Goal: Find specific page/section: Find specific page/section

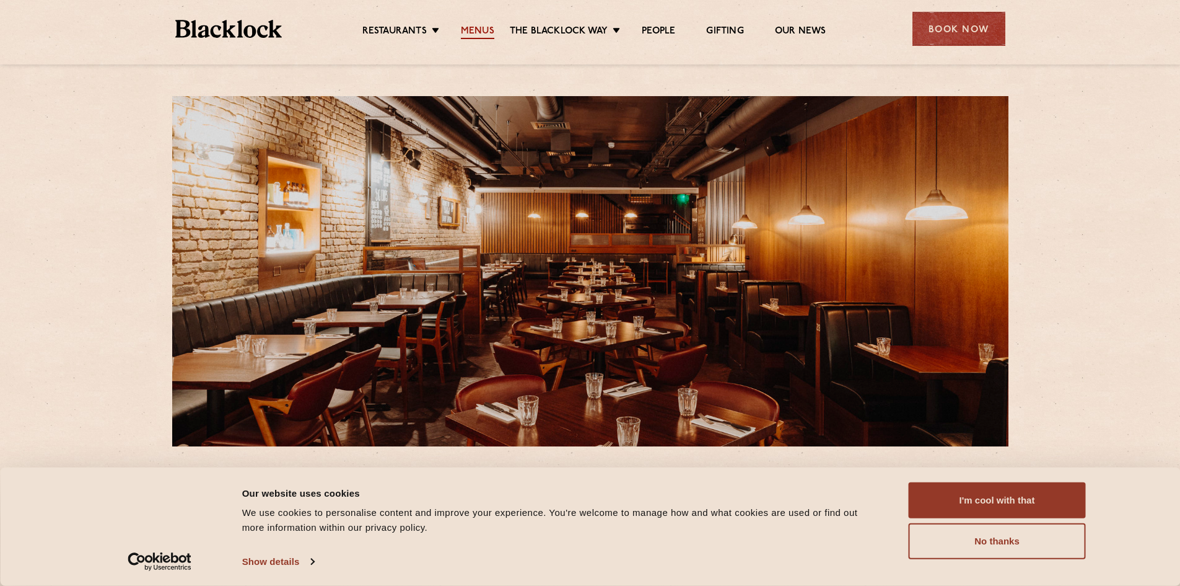
click at [480, 27] on link "Menus" at bounding box center [477, 32] width 33 height 14
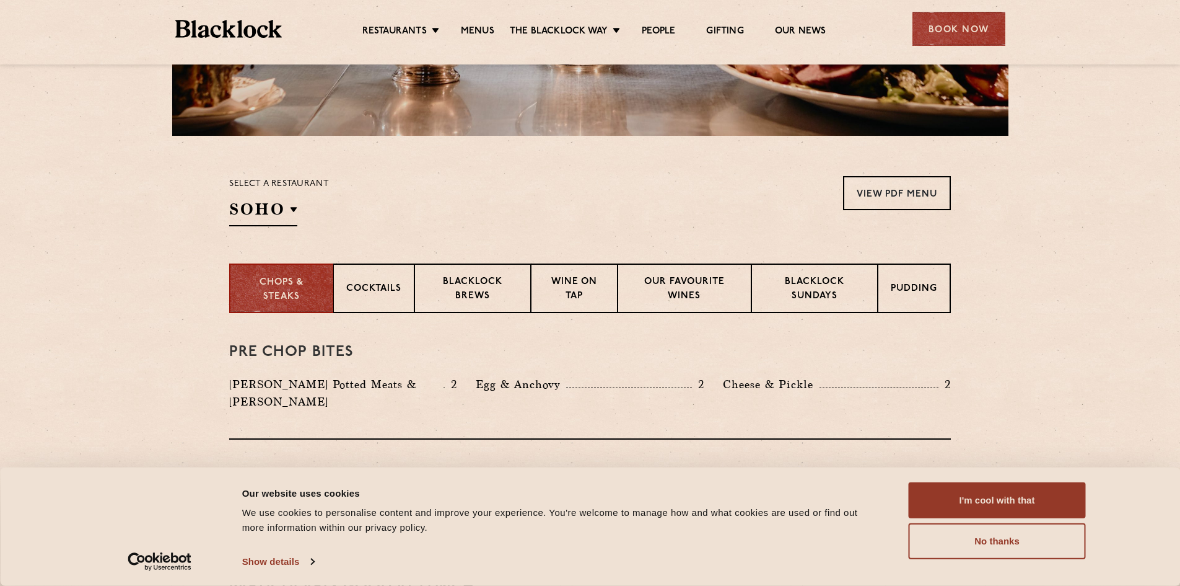
scroll to position [310, 0]
click at [840, 295] on p "Blacklock Sundays" at bounding box center [815, 290] width 100 height 29
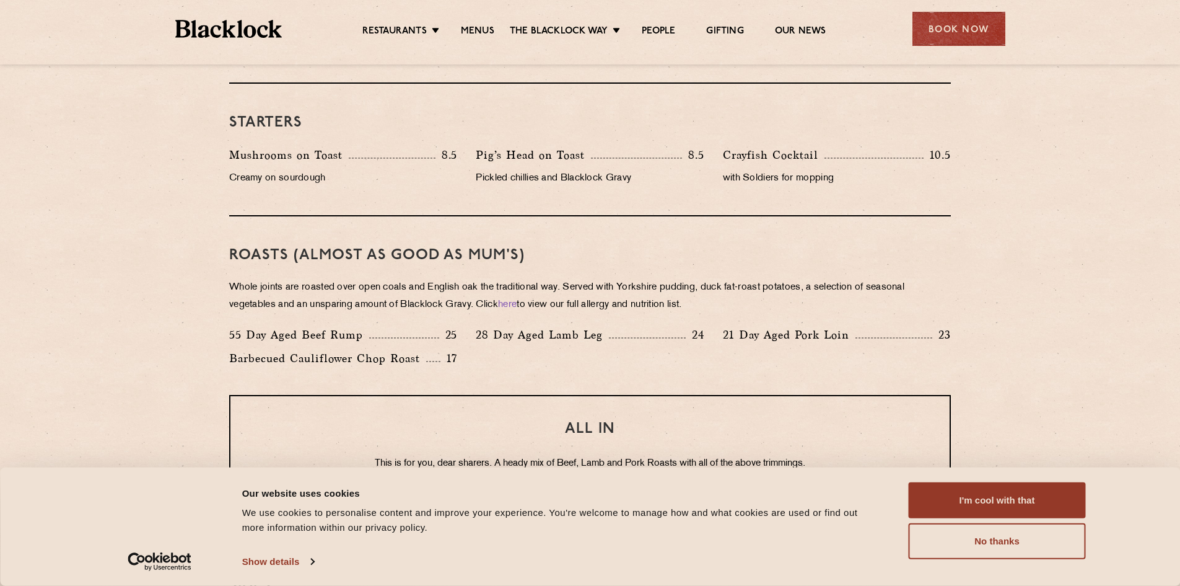
scroll to position [744, 0]
